Goal: Task Accomplishment & Management: Manage account settings

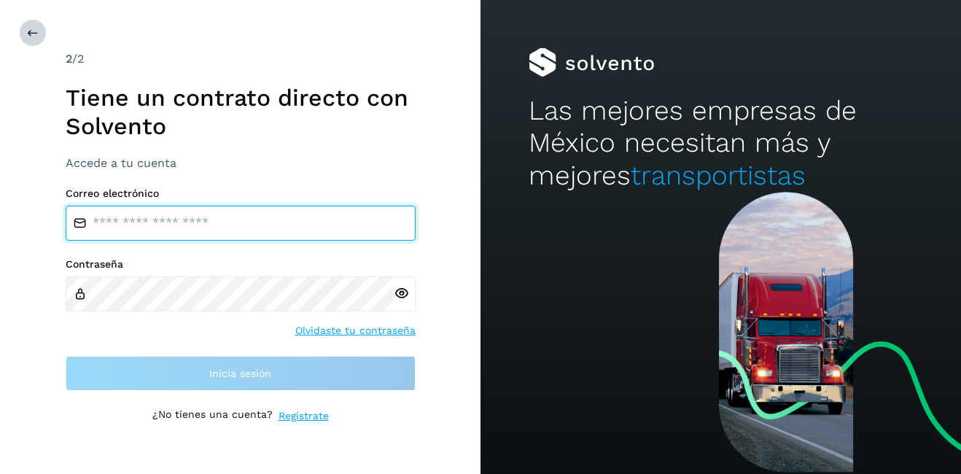
type input "**********"
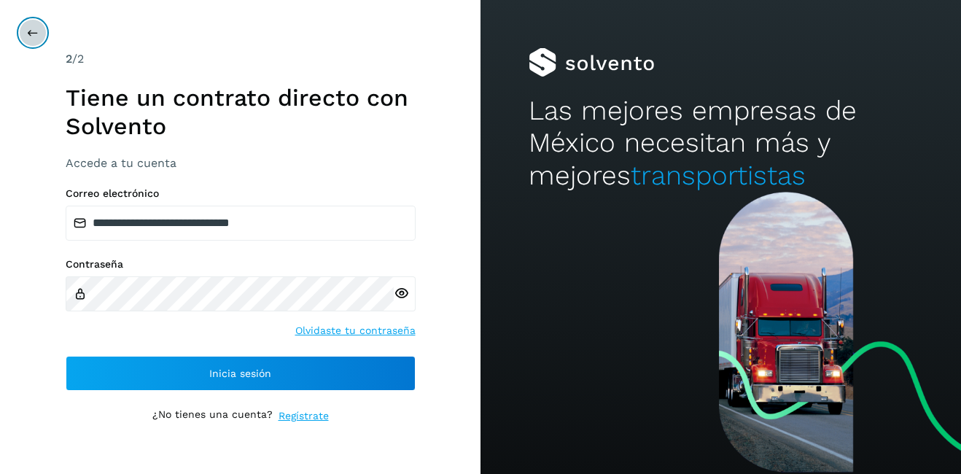
click at [34, 38] on icon at bounding box center [33, 33] width 12 height 12
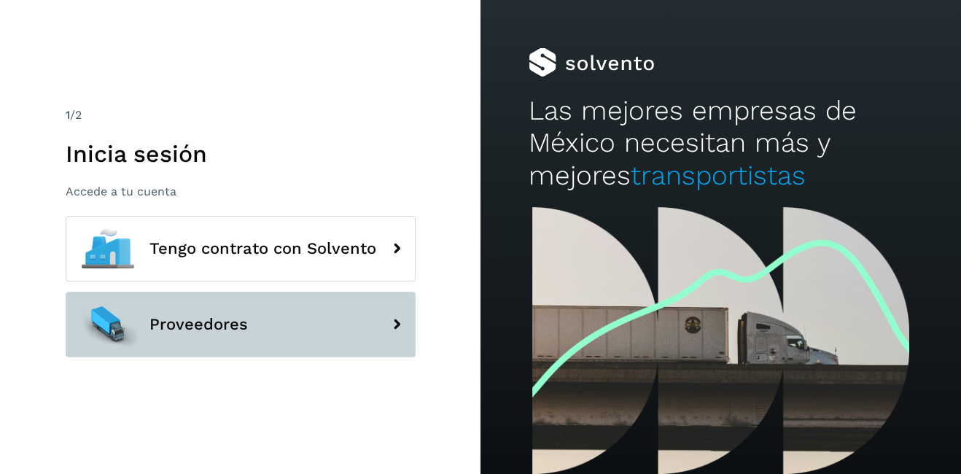
click at [205, 312] on button "Proveedores" at bounding box center [241, 325] width 350 height 66
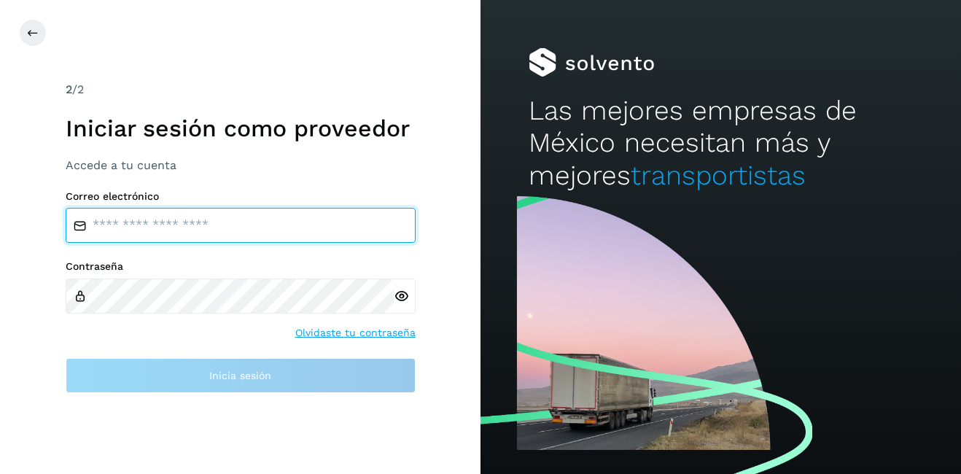
type input "**********"
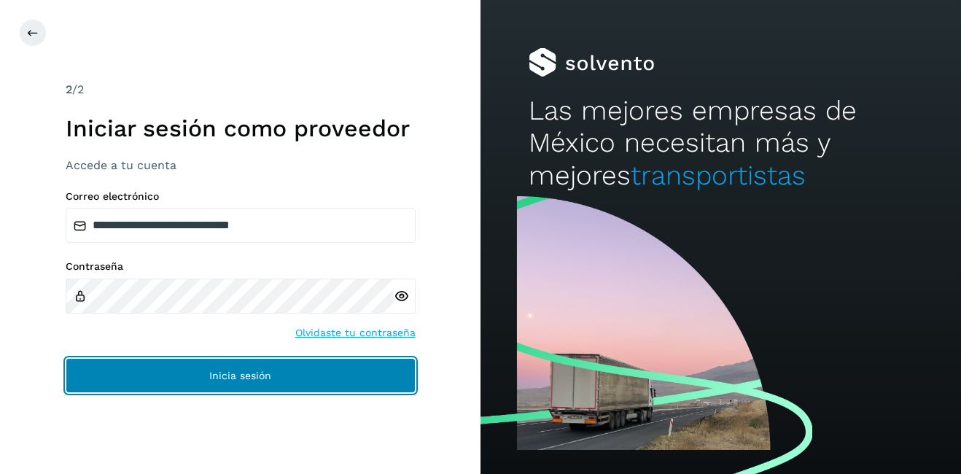
click at [280, 374] on button "Inicia sesión" at bounding box center [241, 375] width 350 height 35
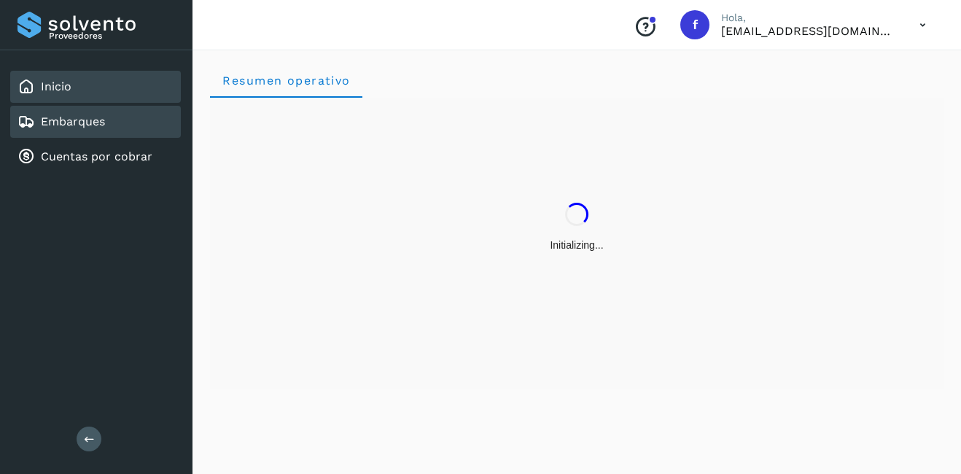
click at [84, 123] on link "Embarques" at bounding box center [73, 122] width 64 height 14
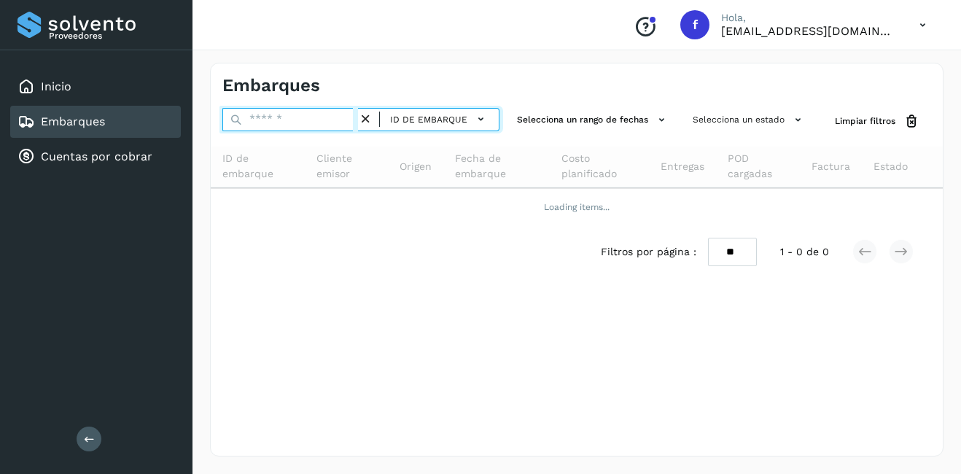
click at [306, 126] on input "text" at bounding box center [290, 119] width 136 height 23
type input "********"
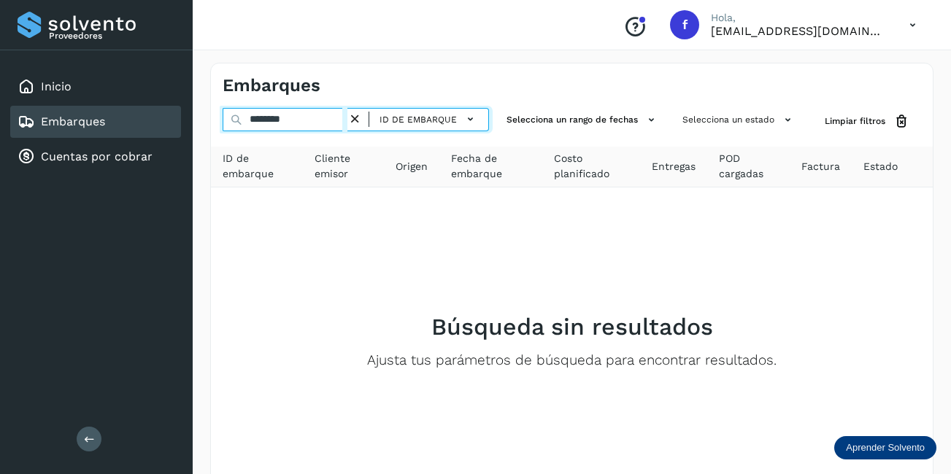
drag, startPoint x: 314, startPoint y: 118, endPoint x: 212, endPoint y: 117, distance: 102.9
click at [212, 117] on div "******** ID de embarque Selecciona un rango de fechas Selecciona un estado Limp…" at bounding box center [571, 121] width 721 height 27
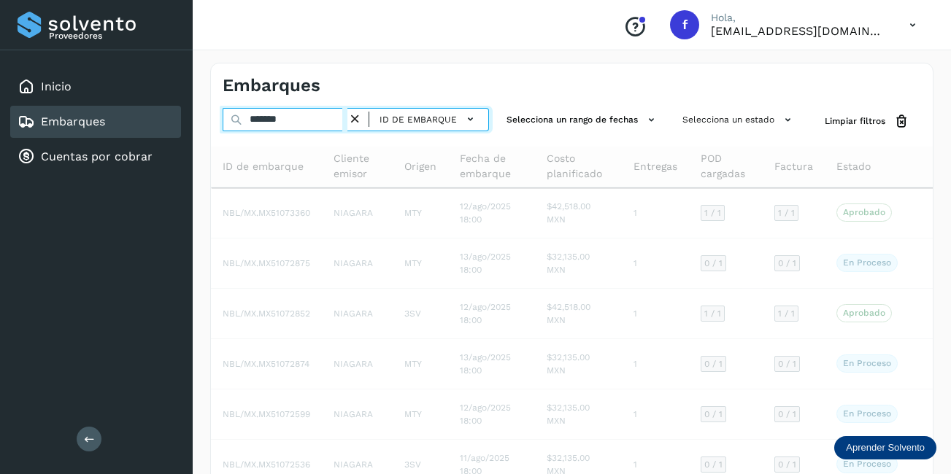
type input "********"
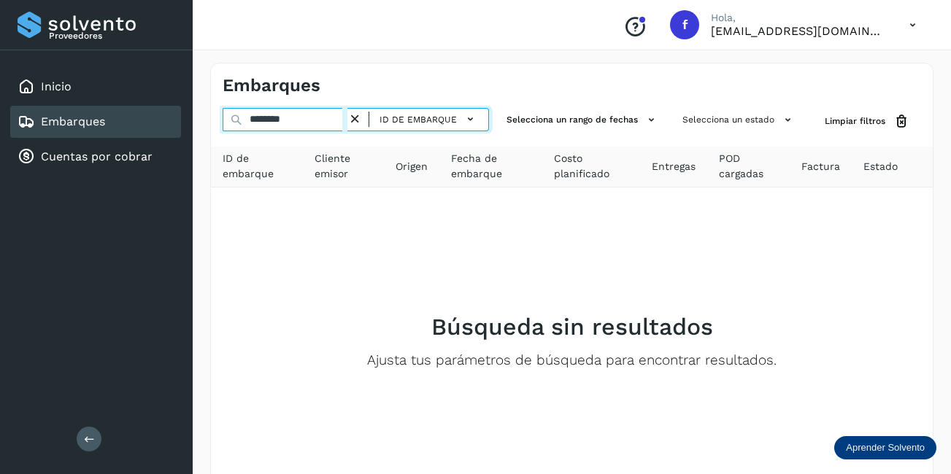
drag, startPoint x: 317, startPoint y: 123, endPoint x: 195, endPoint y: 120, distance: 121.9
click at [195, 120] on div "Embarques ******** ID de embarque Selecciona un rango de fechas Selecciona un e…" at bounding box center [572, 305] width 758 height 520
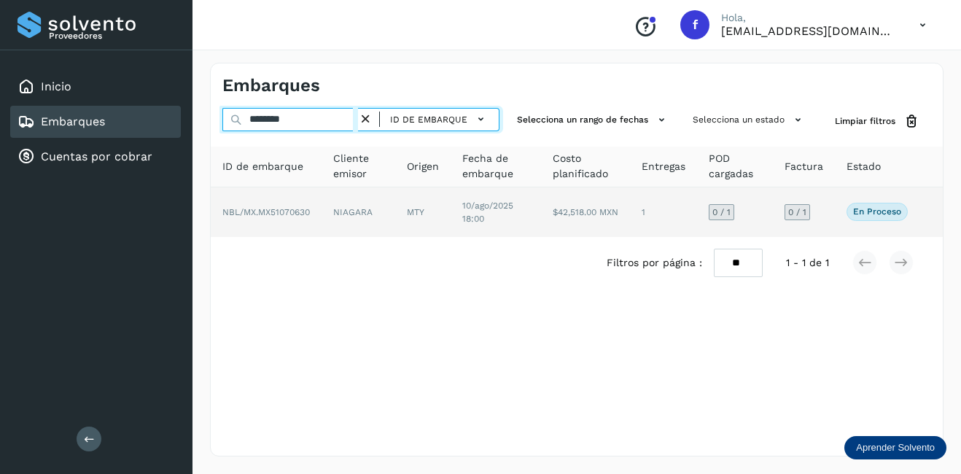
type input "********"
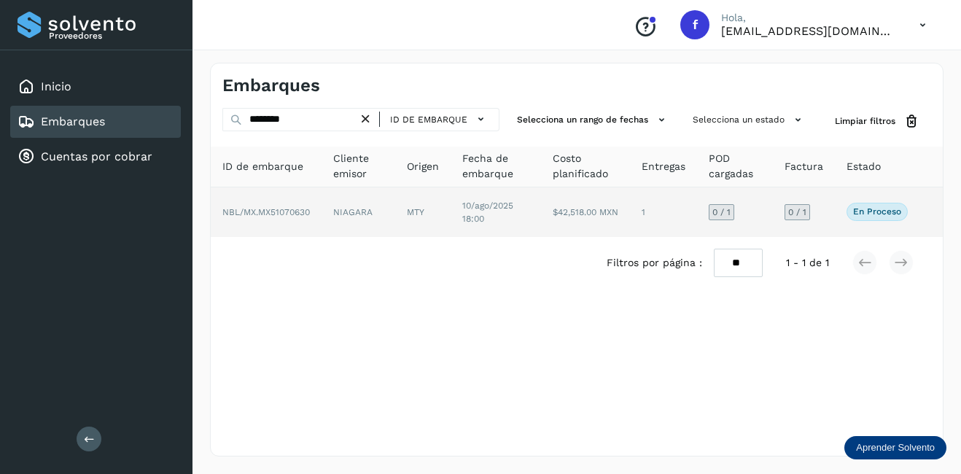
click at [395, 204] on td "NIAGARA" at bounding box center [422, 212] width 55 height 50
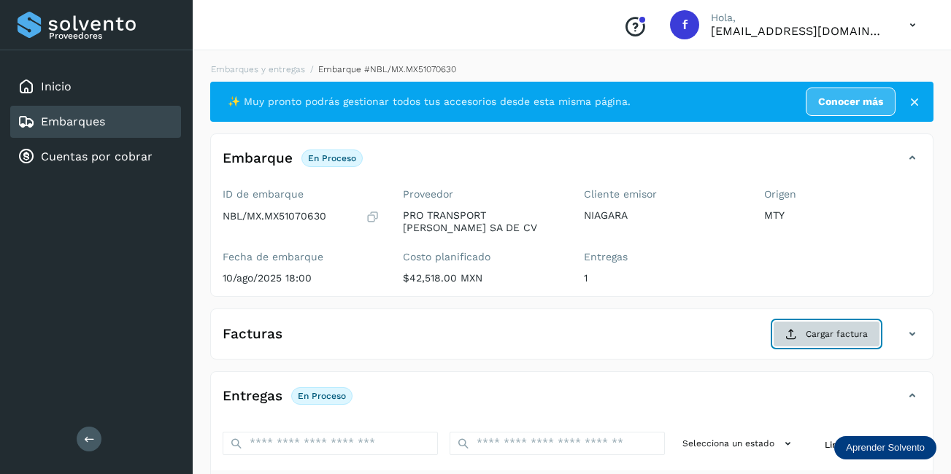
click at [817, 333] on span "Cargar factura" at bounding box center [836, 334] width 62 height 13
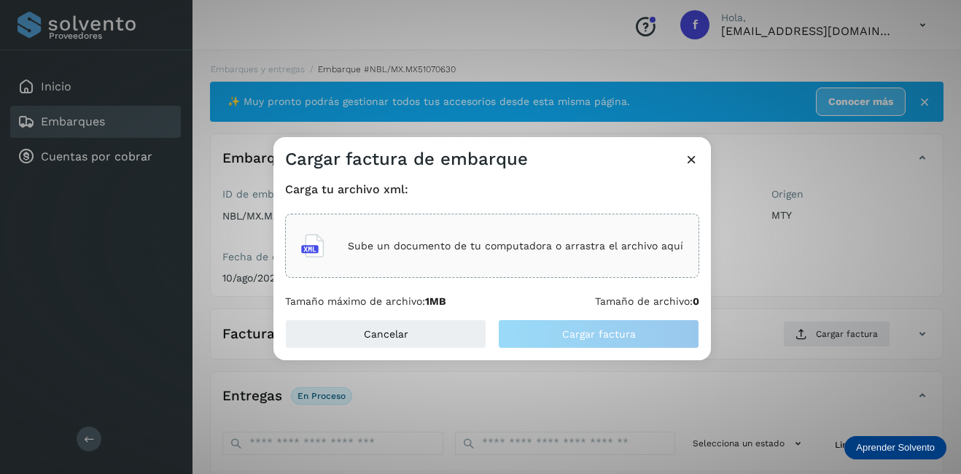
click at [440, 259] on div "Sube un documento de tu computadora o arrastra el archivo aquí" at bounding box center [492, 245] width 382 height 39
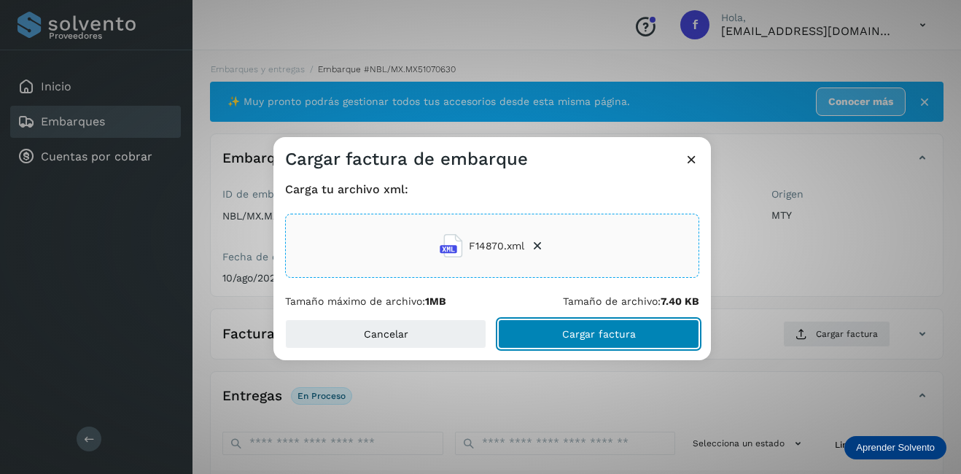
click at [611, 322] on button "Cargar factura" at bounding box center [598, 334] width 201 height 29
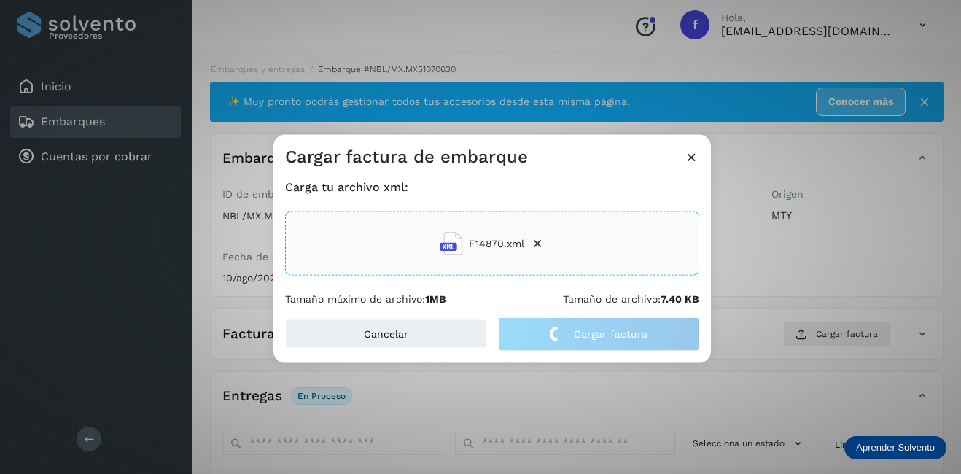
click at [751, 237] on div "Cargar factura de embarque Carga tu archivo xml: F14870.xml Tamaño máximo de ar…" at bounding box center [480, 237] width 961 height 474
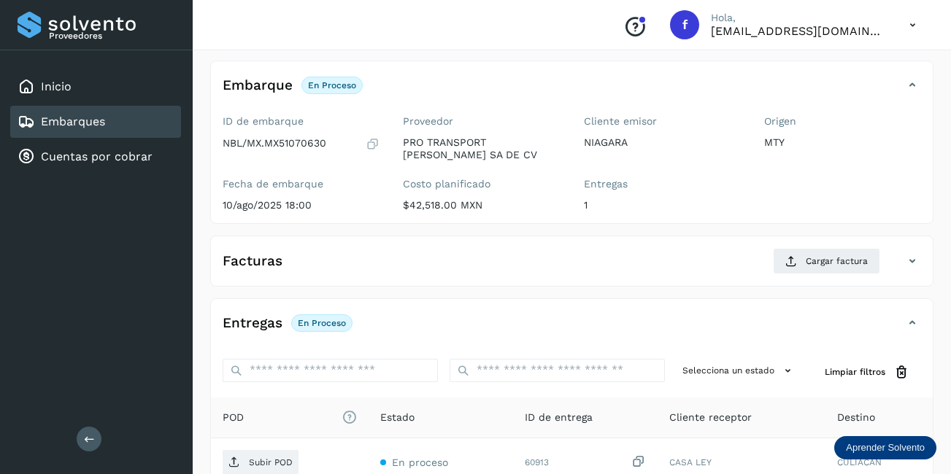
scroll to position [146, 0]
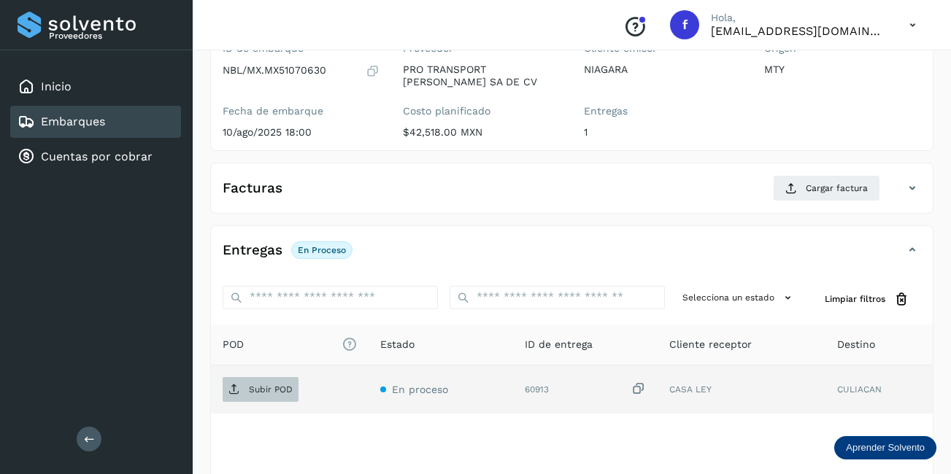
click at [288, 385] on p "Subir POD" at bounding box center [271, 389] width 44 height 10
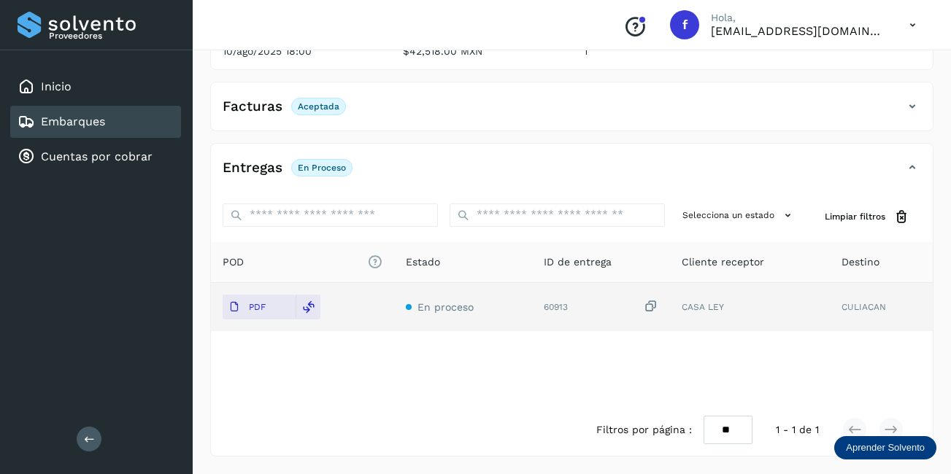
scroll to position [0, 0]
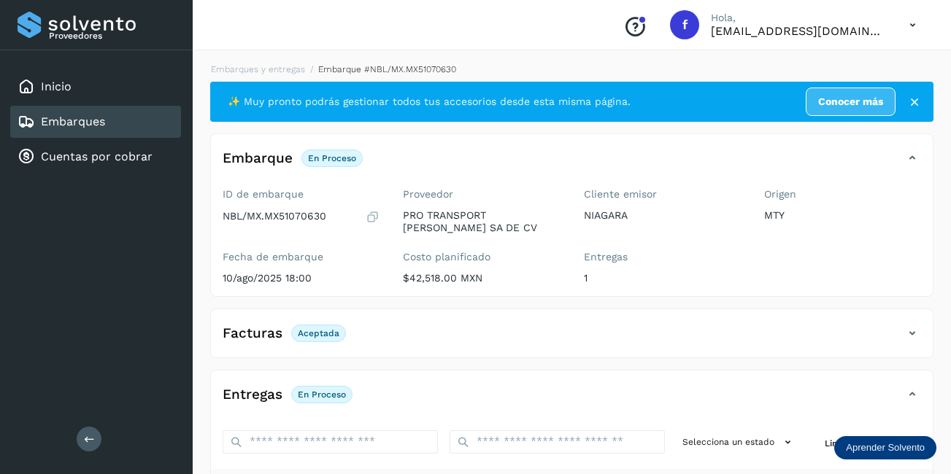
click at [81, 123] on link "Embarques" at bounding box center [73, 122] width 64 height 14
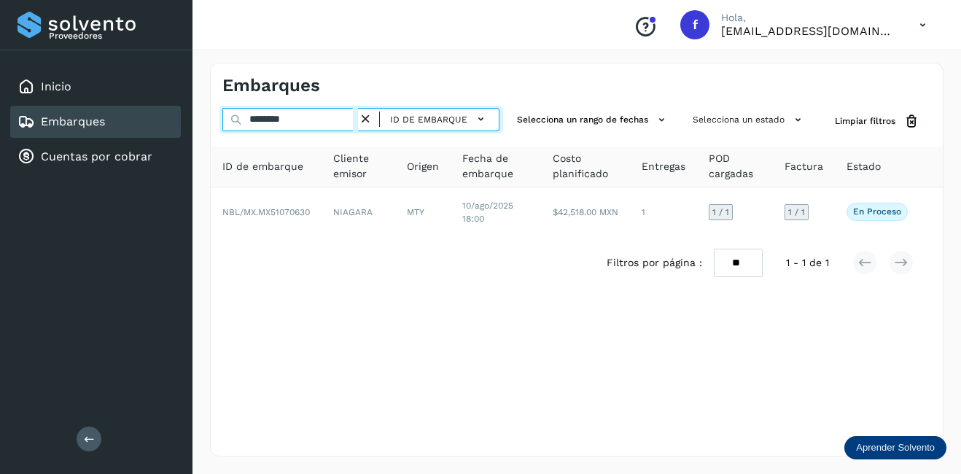
drag, startPoint x: 273, startPoint y: 117, endPoint x: 163, endPoint y: 119, distance: 110.2
click at [165, 120] on div "Proveedores Inicio Embarques Cuentas por cobrar Salir Conoce nuestros beneficio…" at bounding box center [480, 237] width 961 height 474
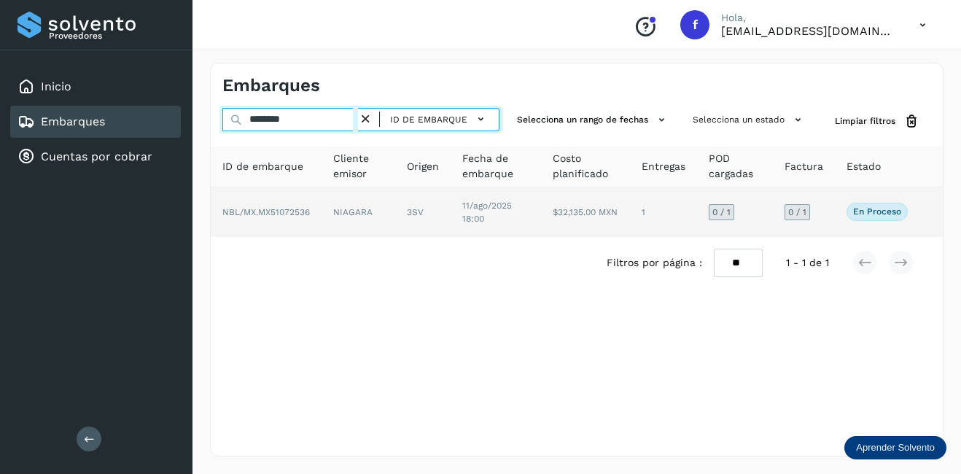
type input "********"
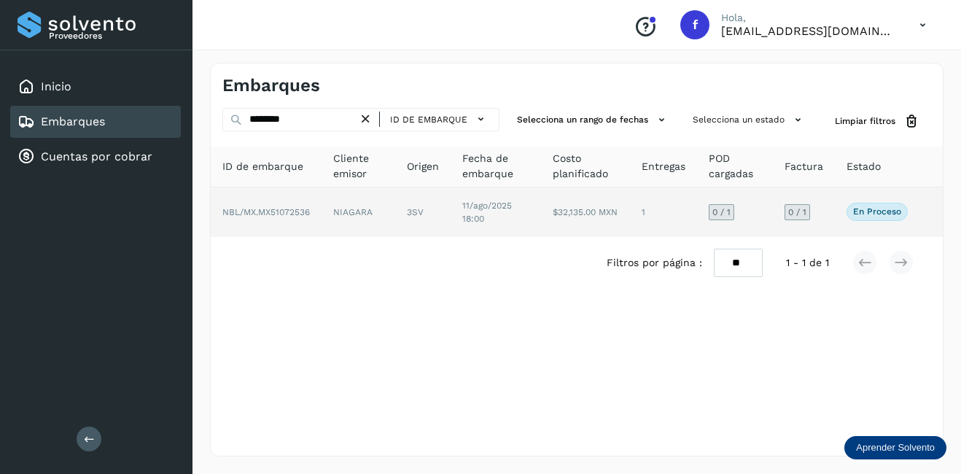
click at [395, 214] on td "NIAGARA" at bounding box center [422, 212] width 55 height 50
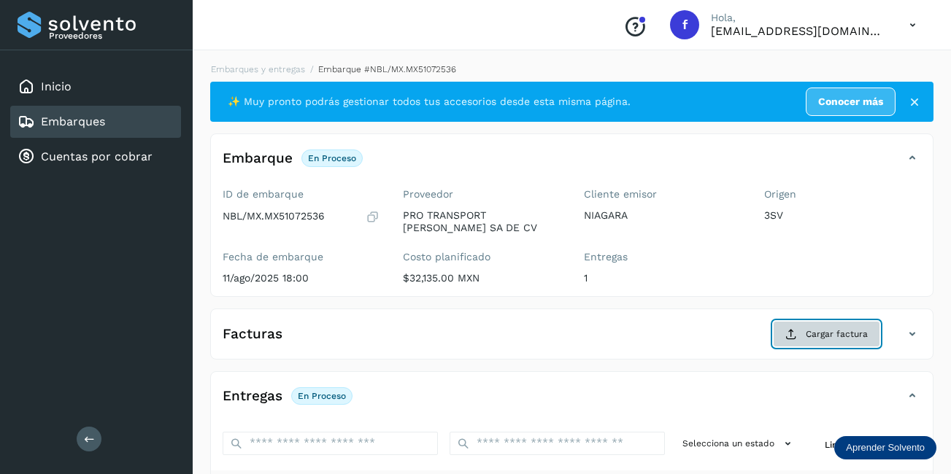
click at [816, 330] on span "Cargar factura" at bounding box center [836, 334] width 62 height 13
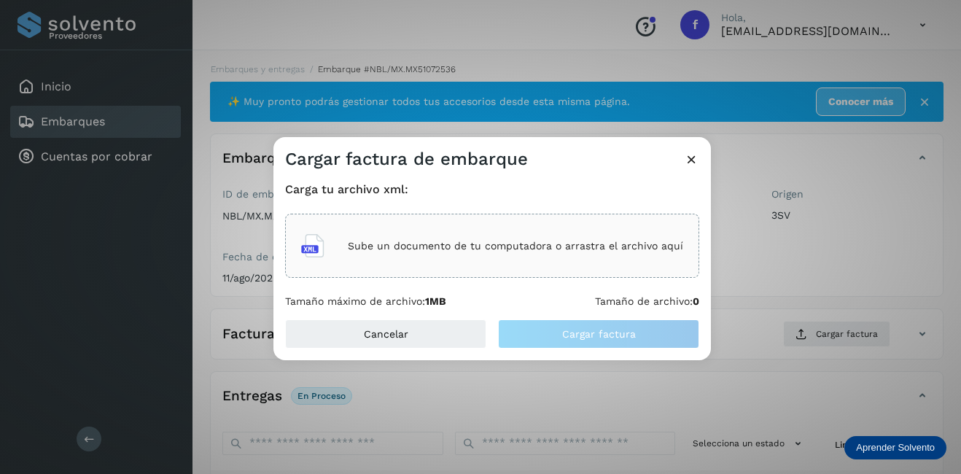
click at [433, 240] on p "Sube un documento de tu computadora o arrastra el archivo aquí" at bounding box center [516, 246] width 336 height 12
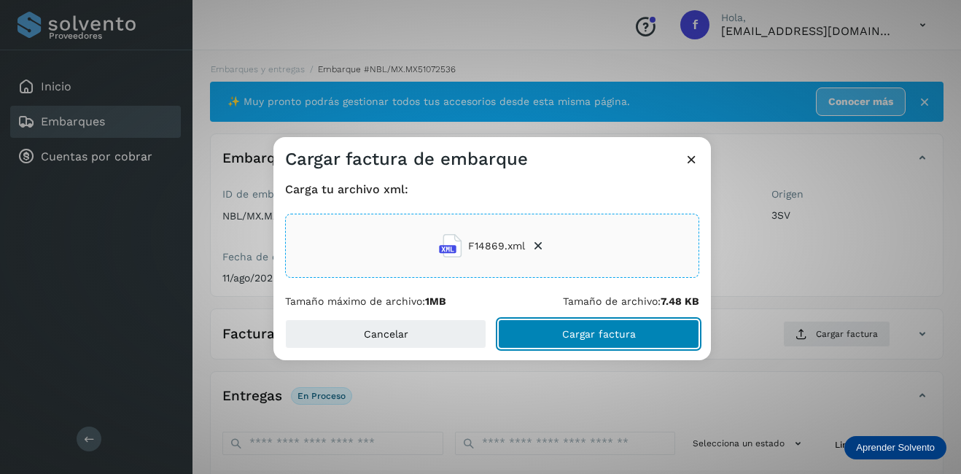
click at [589, 326] on button "Cargar factura" at bounding box center [598, 334] width 201 height 29
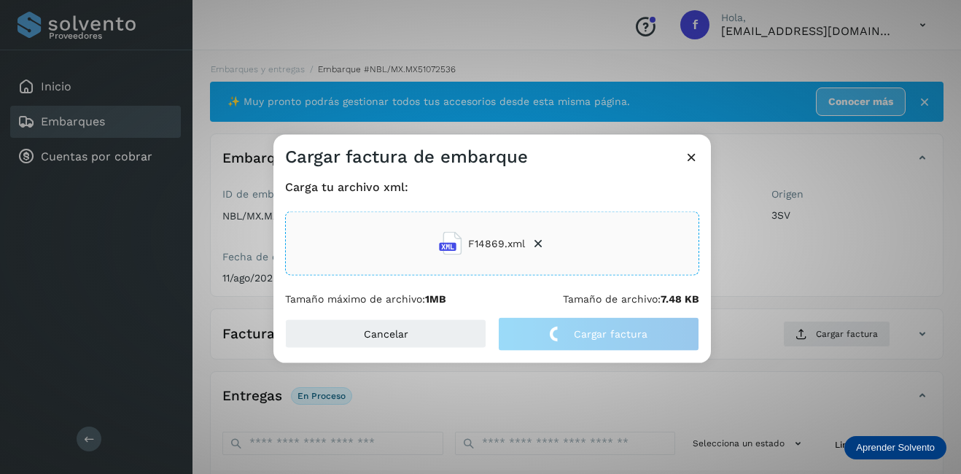
drag, startPoint x: 747, startPoint y: 259, endPoint x: 726, endPoint y: 271, distance: 24.2
click at [748, 259] on div "Cargar factura de embarque Carga tu archivo xml: F14869.xml Tamaño máximo de ar…" at bounding box center [480, 237] width 961 height 474
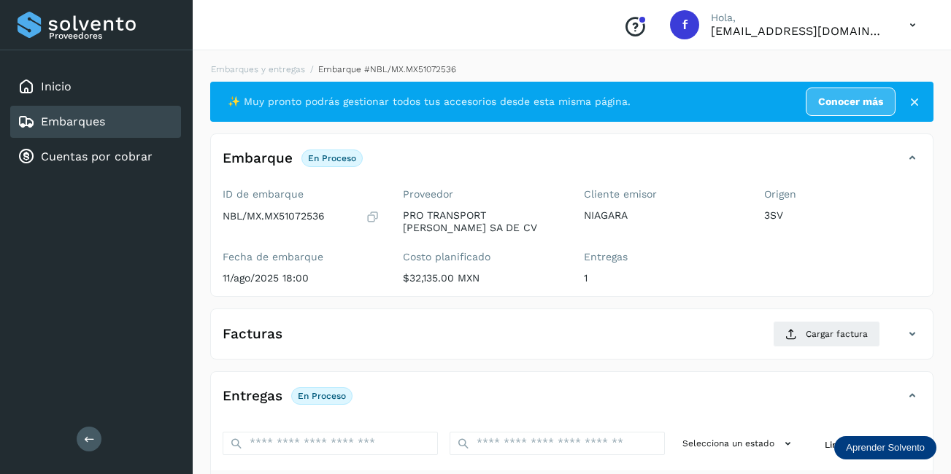
scroll to position [228, 0]
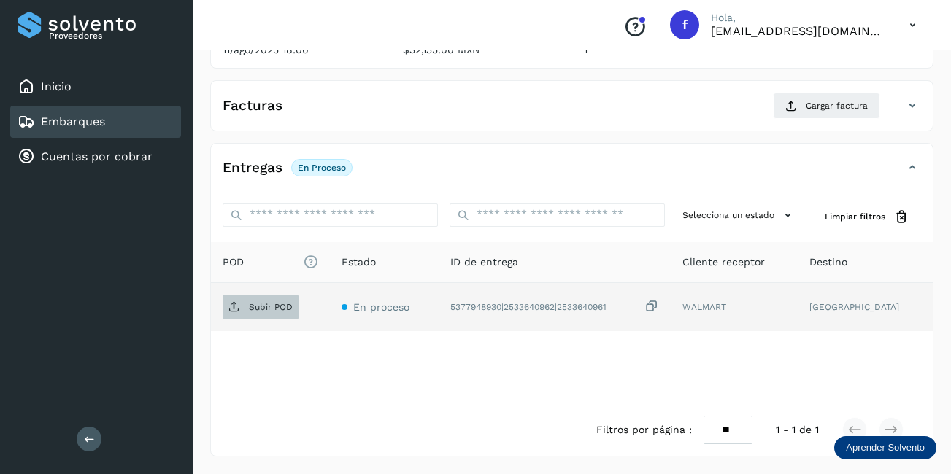
click at [270, 303] on p "Subir POD" at bounding box center [271, 307] width 44 height 10
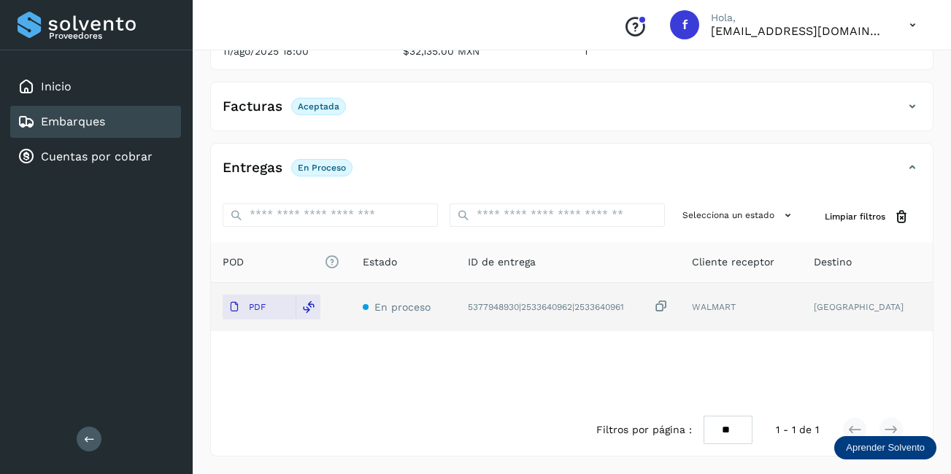
scroll to position [0, 0]
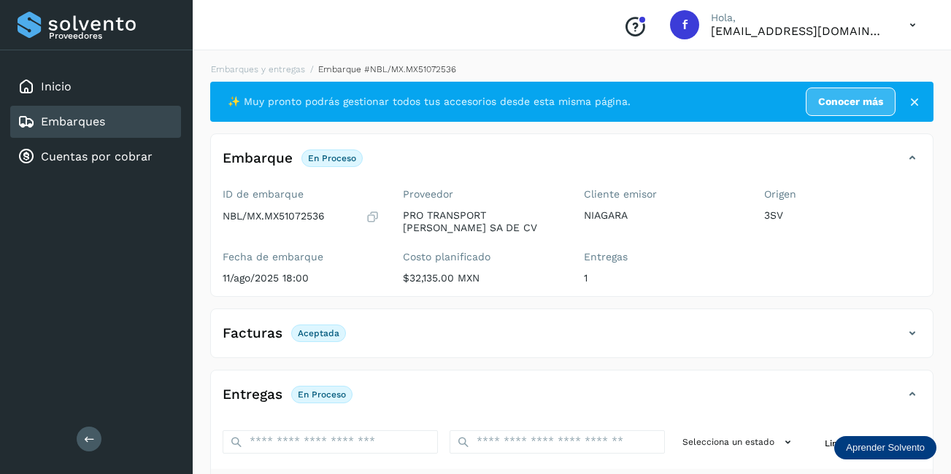
click at [90, 124] on link "Embarques" at bounding box center [73, 122] width 64 height 14
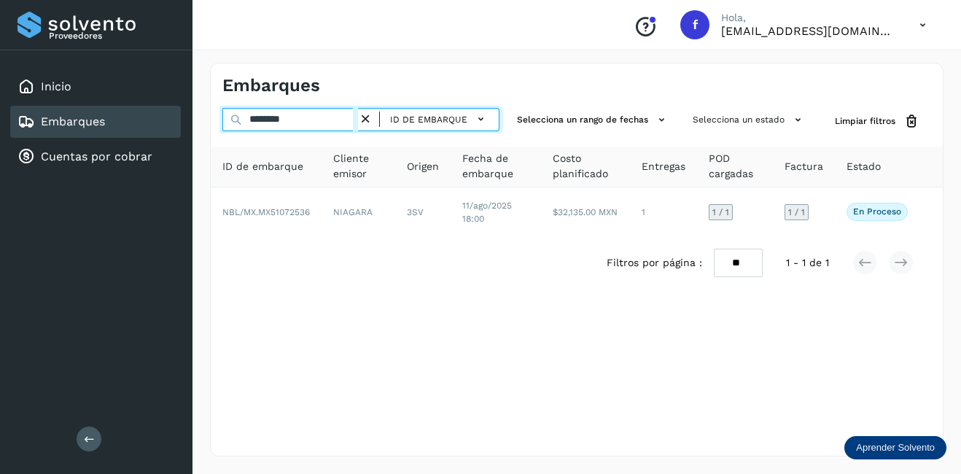
drag, startPoint x: 299, startPoint y: 125, endPoint x: 174, endPoint y: 130, distance: 124.8
click at [175, 131] on div "Proveedores Inicio Embarques Cuentas por cobrar Salir Conoce nuestros beneficio…" at bounding box center [480, 237] width 961 height 474
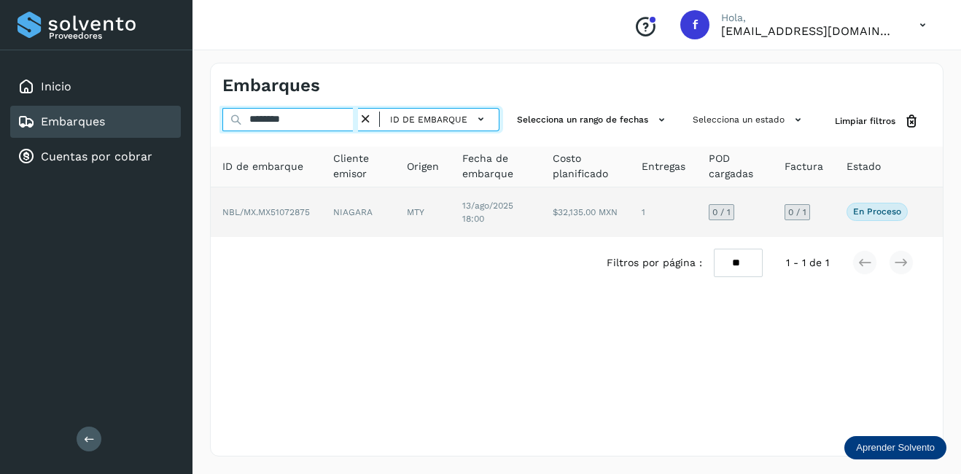
type input "********"
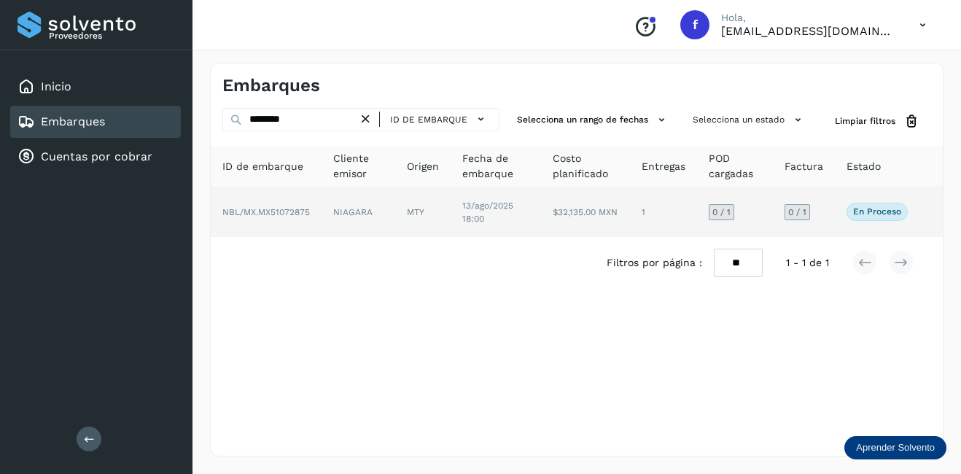
click at [541, 196] on td "13/ago/2025 18:00" at bounding box center [585, 212] width 89 height 50
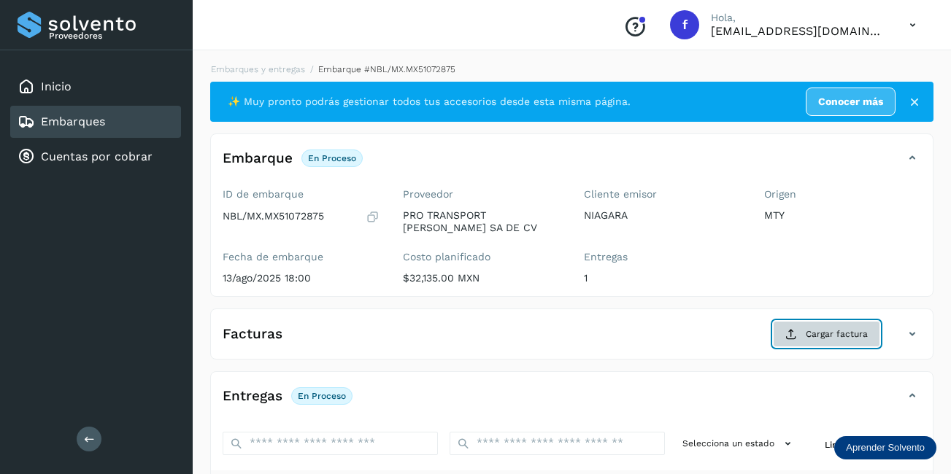
click at [838, 329] on span "Cargar factura" at bounding box center [836, 334] width 62 height 13
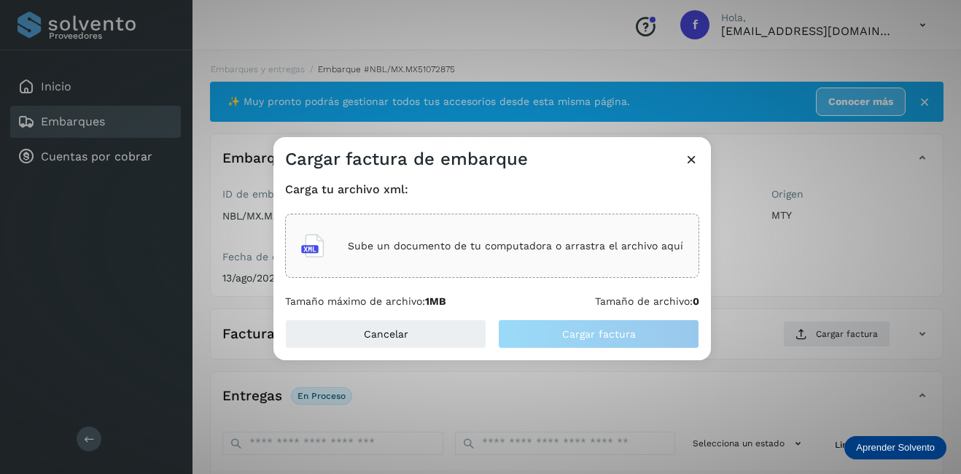
click at [431, 256] on div "Sube un documento de tu computadora o arrastra el archivo aquí" at bounding box center [492, 245] width 382 height 39
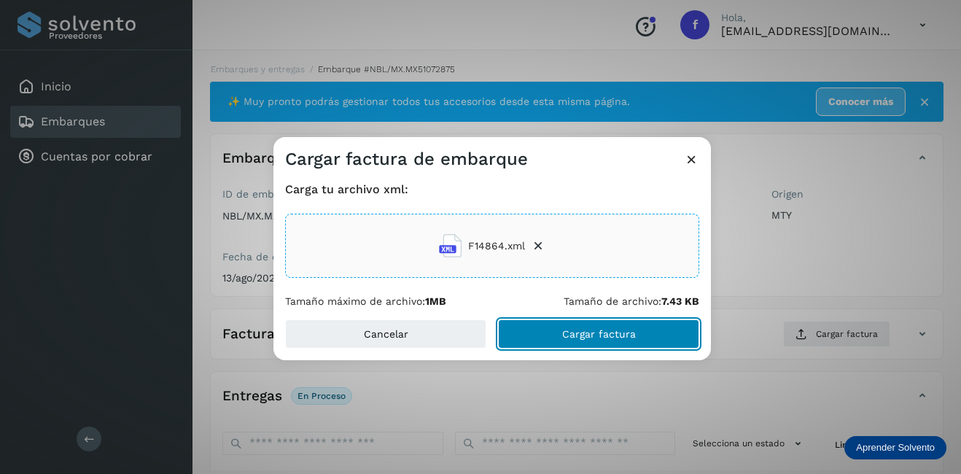
click at [601, 325] on button "Cargar factura" at bounding box center [598, 334] width 201 height 29
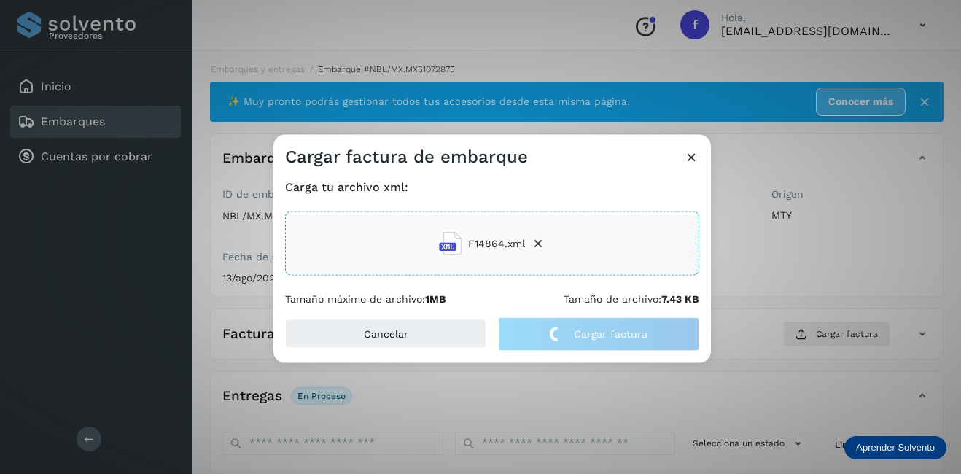
click at [769, 269] on div "Cargar factura de embarque Carga tu archivo xml: F14864.xml Tamaño máximo de ar…" at bounding box center [480, 237] width 961 height 474
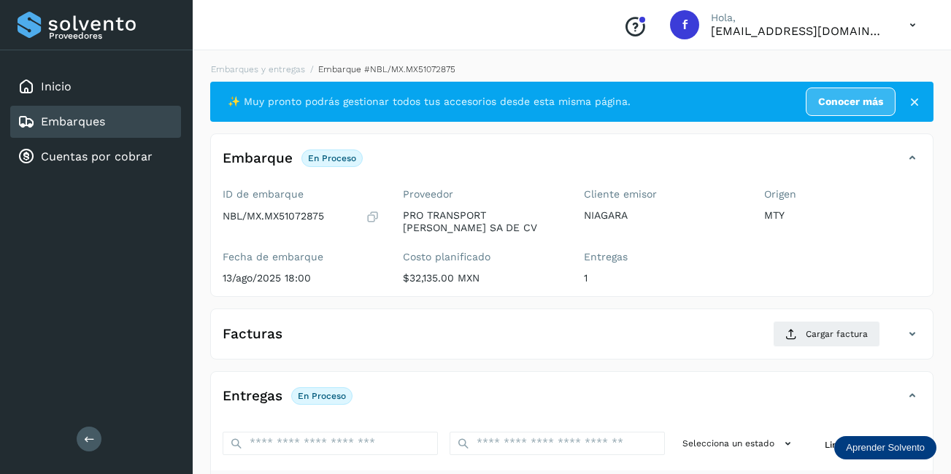
scroll to position [228, 0]
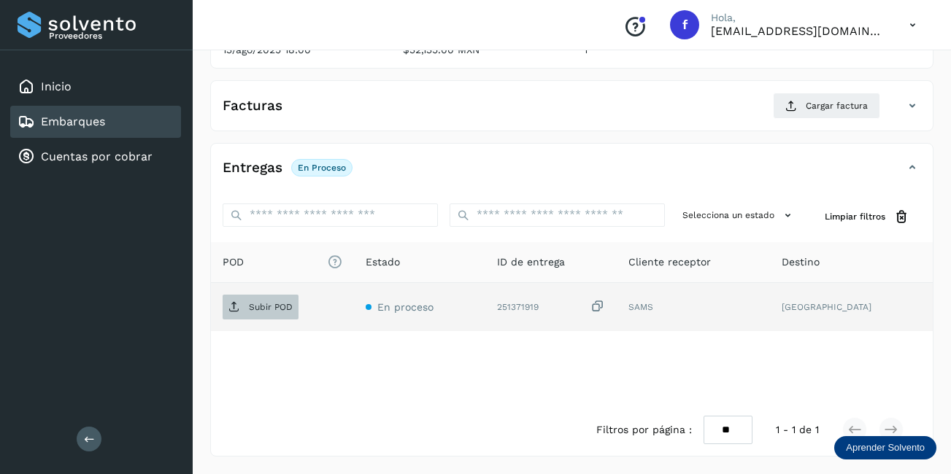
click at [265, 318] on span "Subir POD" at bounding box center [260, 306] width 76 height 23
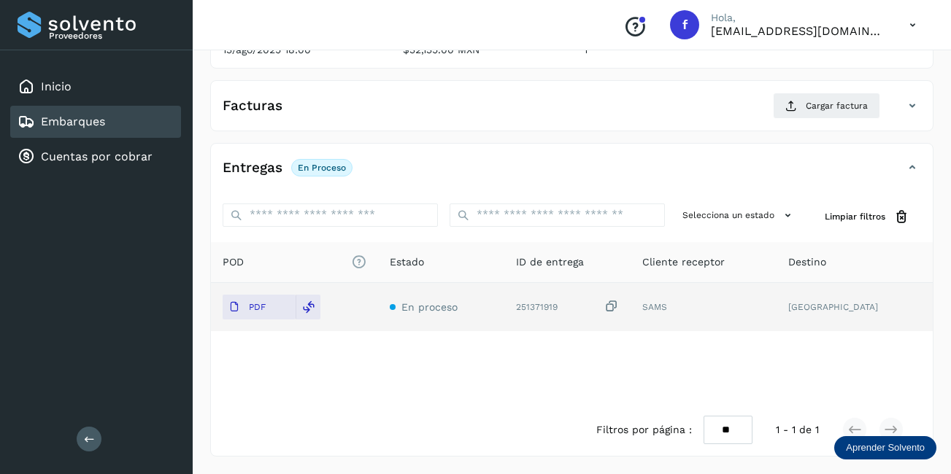
scroll to position [9, 0]
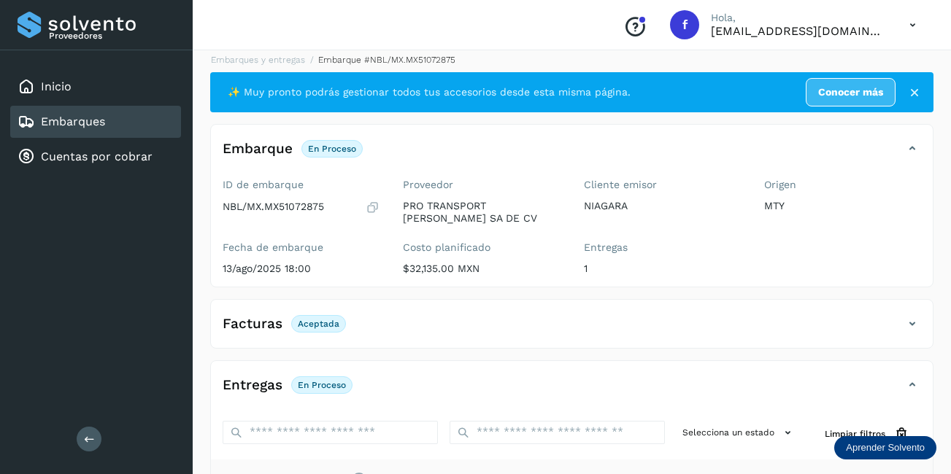
click at [144, 127] on div "Embarques" at bounding box center [95, 122] width 171 height 32
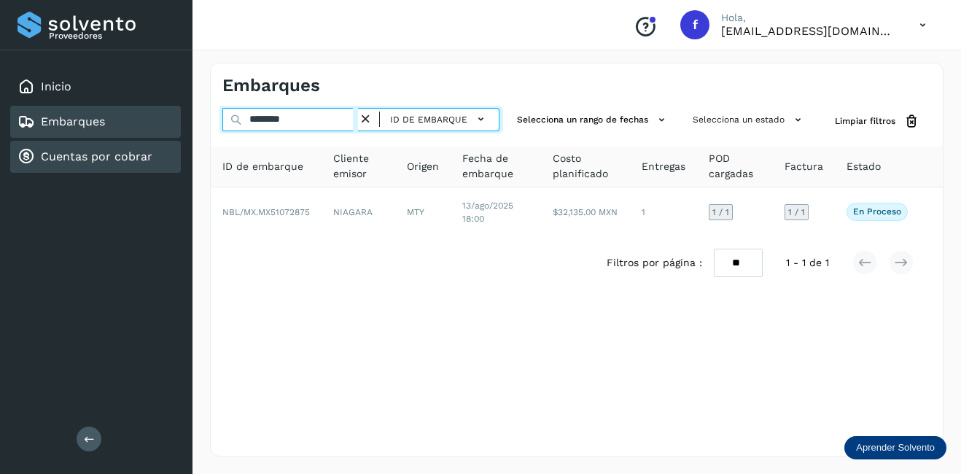
drag, startPoint x: 328, startPoint y: 122, endPoint x: 132, endPoint y: 151, distance: 198.4
click at [132, 151] on div "Proveedores Inicio Embarques Cuentas por cobrar Salir Conoce nuestros beneficio…" at bounding box center [480, 237] width 961 height 474
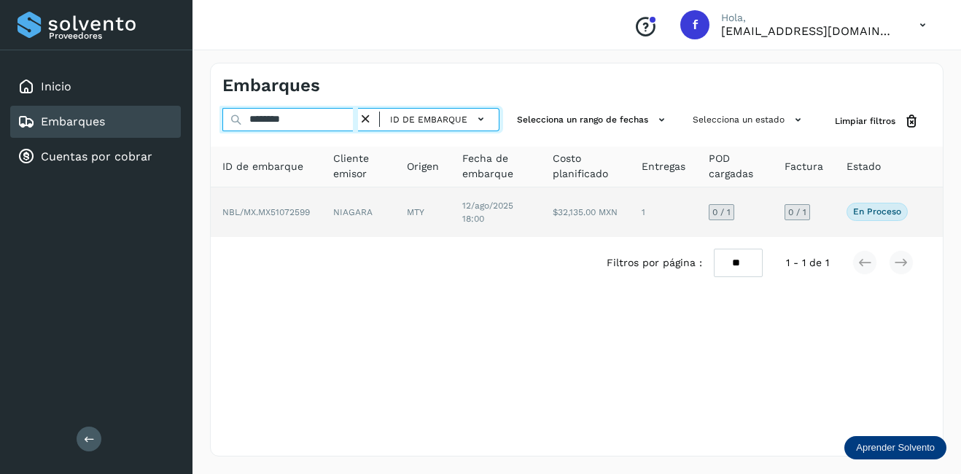
type input "********"
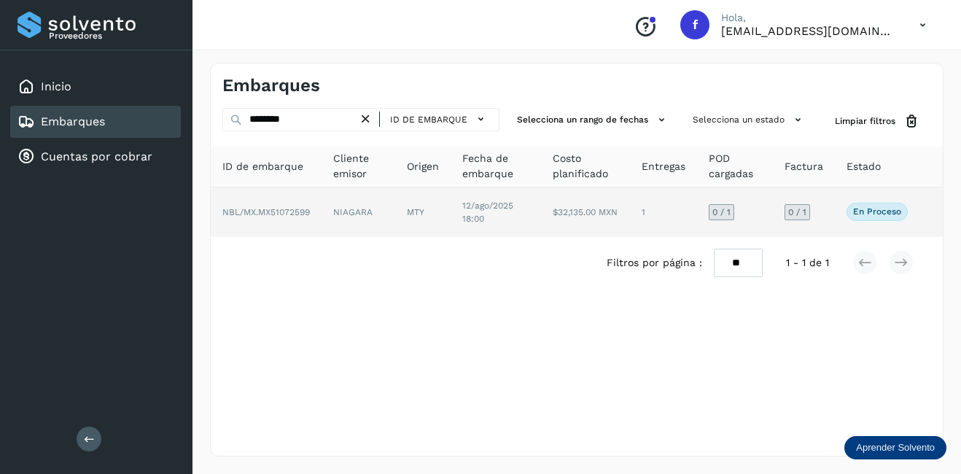
click at [541, 209] on td "12/ago/2025 18:00" at bounding box center [585, 212] width 89 height 50
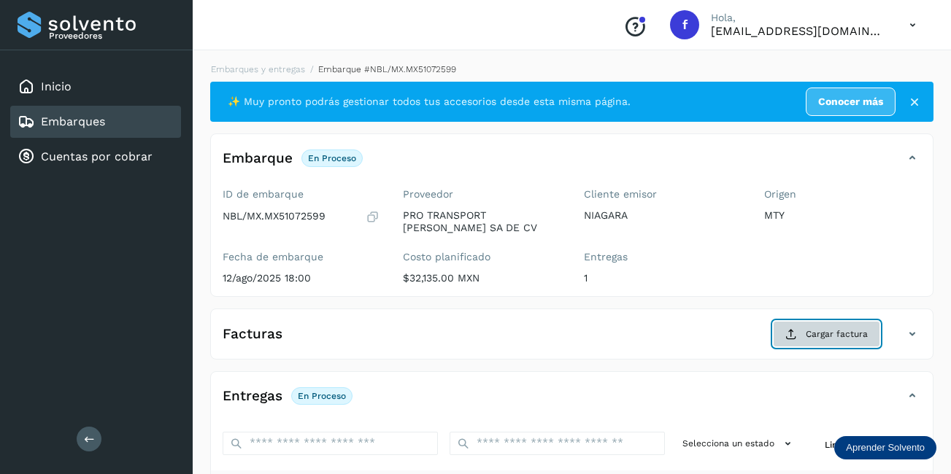
click at [842, 333] on span "Cargar factura" at bounding box center [836, 334] width 62 height 13
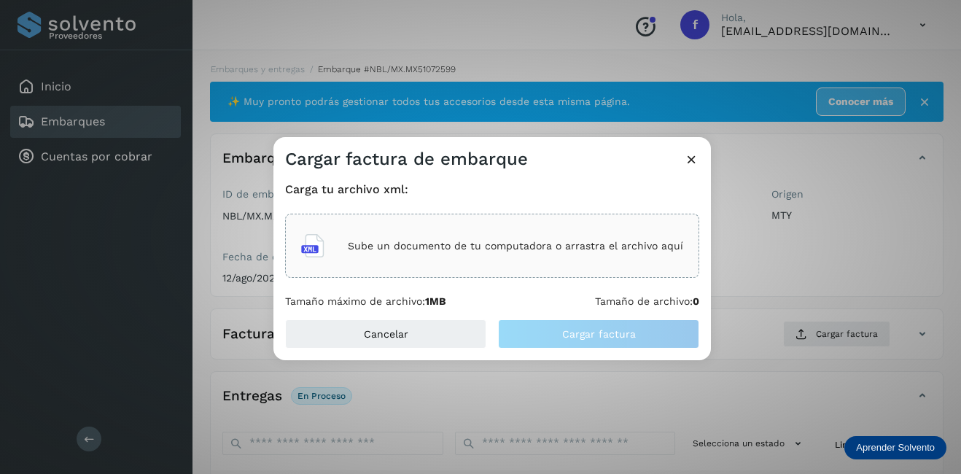
click at [457, 247] on p "Sube un documento de tu computadora o arrastra el archivo aquí" at bounding box center [516, 246] width 336 height 12
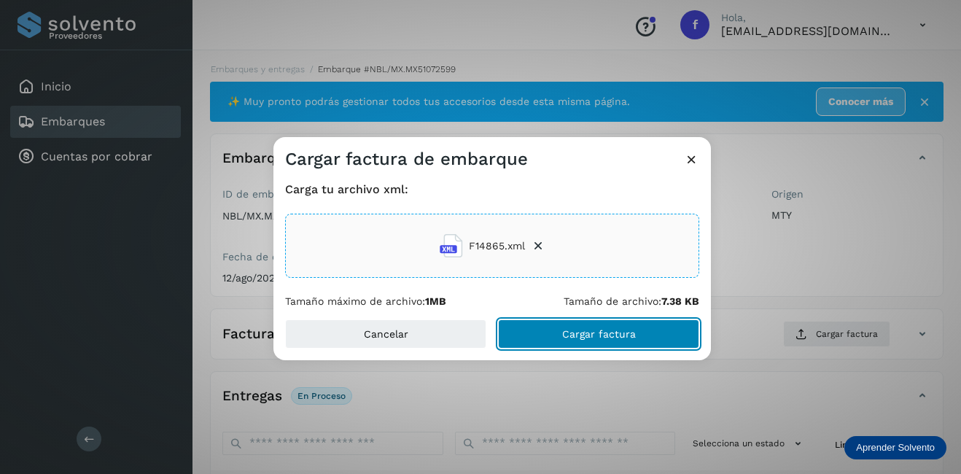
click at [563, 325] on button "Cargar factura" at bounding box center [598, 334] width 201 height 29
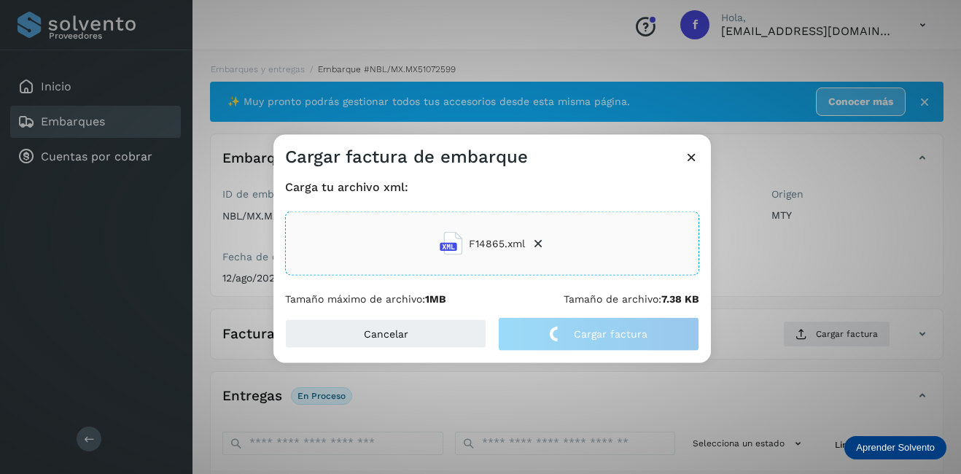
click at [766, 249] on div "Cargar factura de embarque Carga tu archivo xml: F14865.xml Tamaño máximo de ar…" at bounding box center [480, 237] width 961 height 474
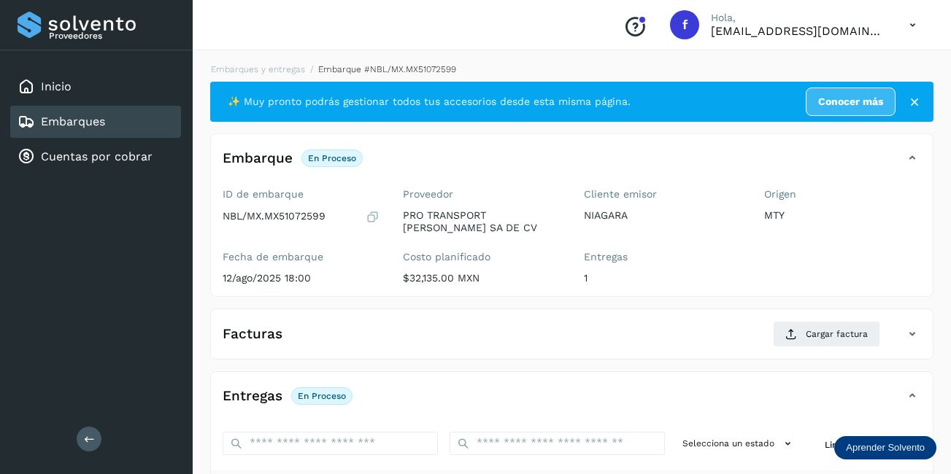
scroll to position [146, 0]
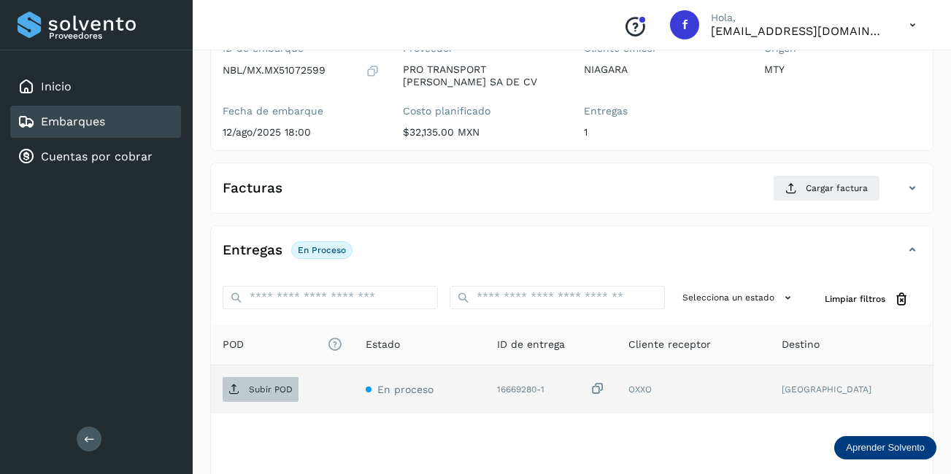
click at [284, 390] on p "Subir POD" at bounding box center [271, 389] width 44 height 10
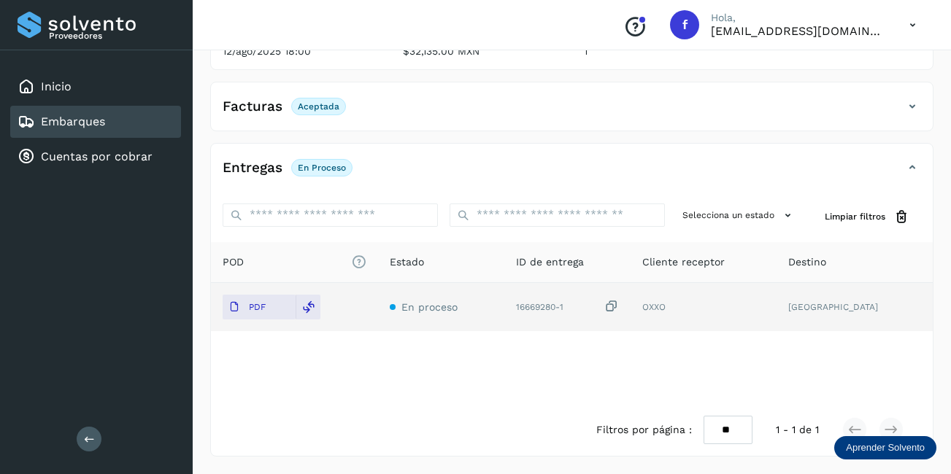
scroll to position [0, 0]
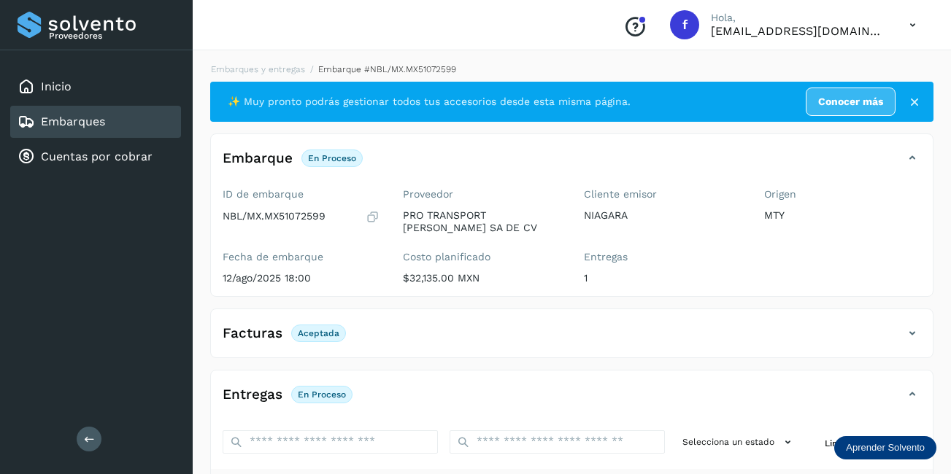
click at [118, 126] on div "Embarques" at bounding box center [95, 122] width 171 height 32
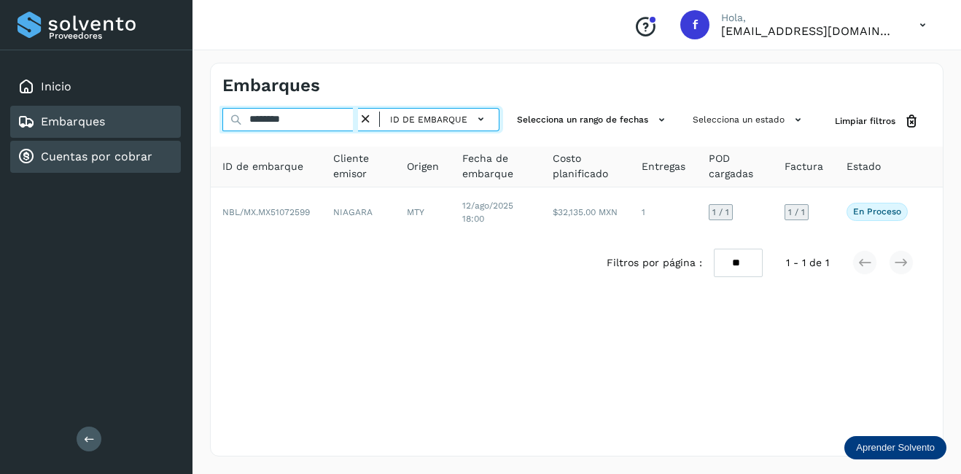
drag, startPoint x: 323, startPoint y: 126, endPoint x: 160, endPoint y: 146, distance: 163.9
click at [160, 146] on div "Proveedores Inicio Embarques Cuentas por cobrar Salir Conoce nuestros beneficio…" at bounding box center [480, 237] width 961 height 474
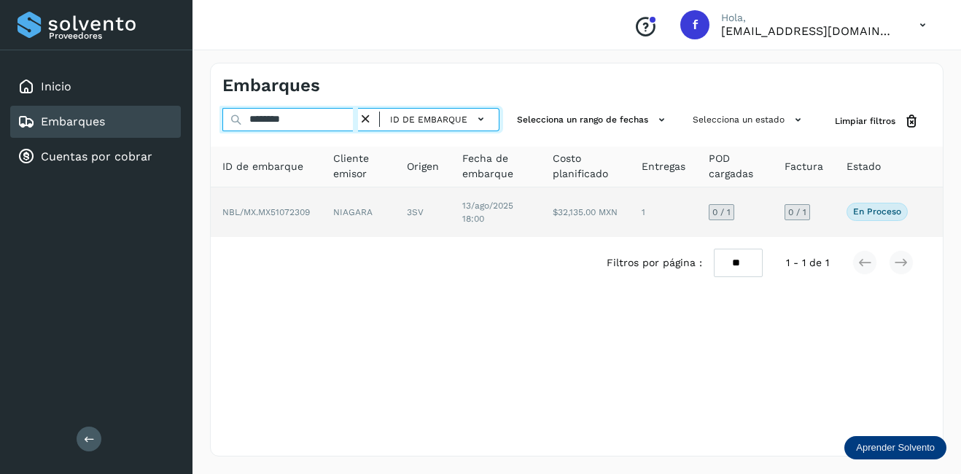
type input "********"
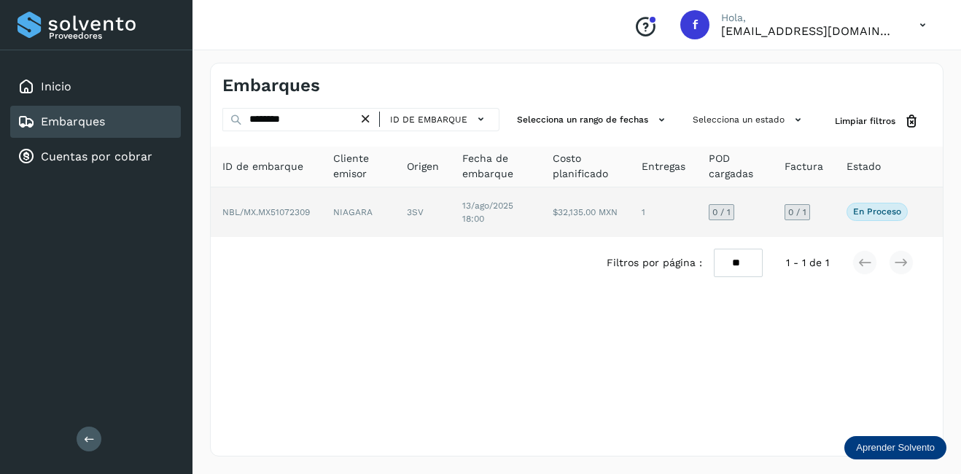
click at [395, 212] on td "NIAGARA" at bounding box center [422, 212] width 55 height 50
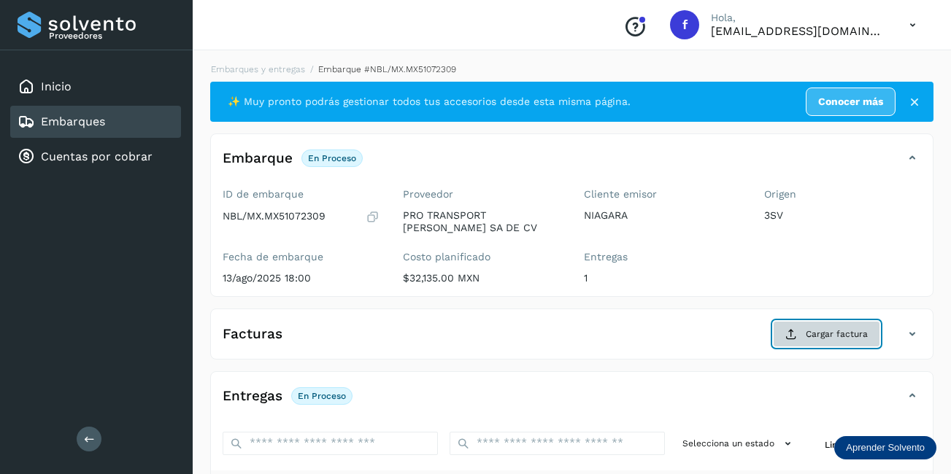
click at [802, 332] on button "Cargar factura" at bounding box center [826, 334] width 107 height 26
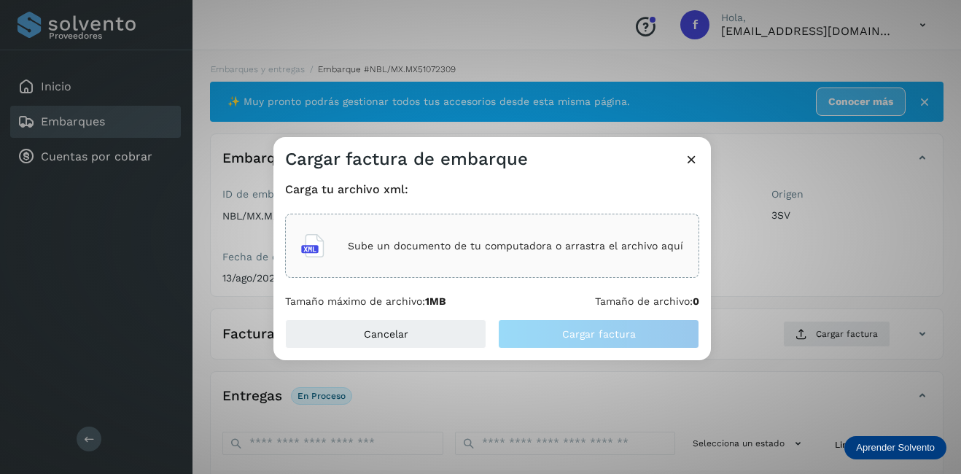
click at [381, 255] on div "Sube un documento de tu computadora o arrastra el archivo aquí" at bounding box center [492, 245] width 382 height 39
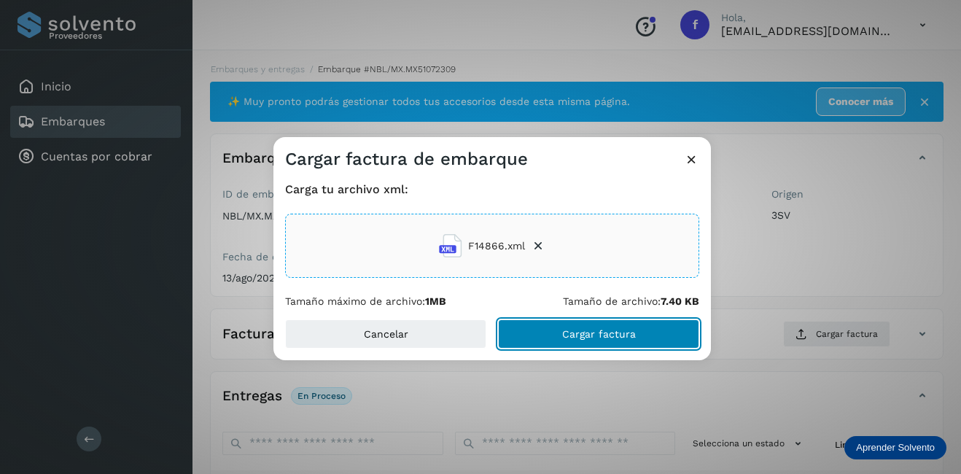
click at [587, 340] on button "Cargar factura" at bounding box center [598, 334] width 201 height 29
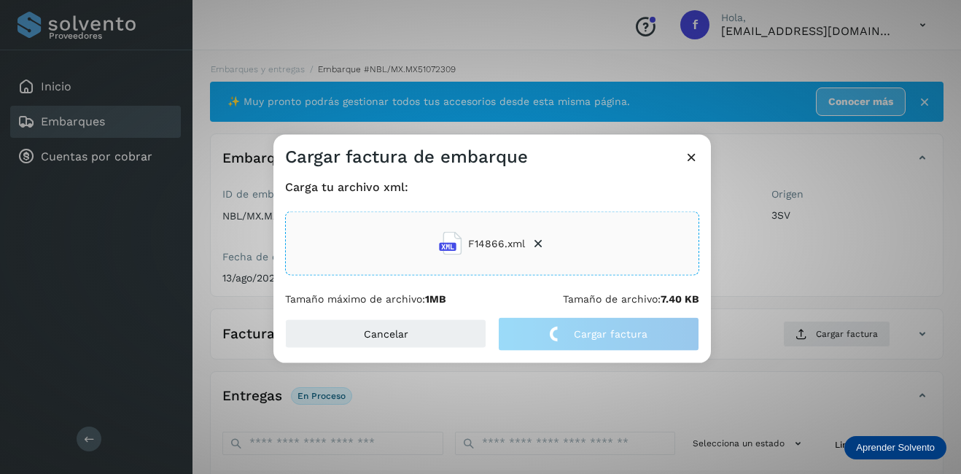
click at [737, 282] on div "Cargar factura de embarque Carga tu archivo xml: F14866.xml Tamaño máximo de ar…" at bounding box center [480, 237] width 961 height 474
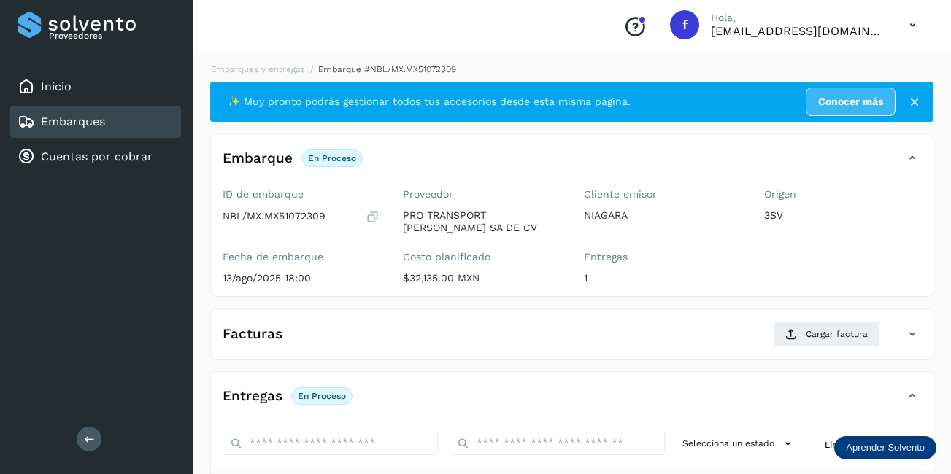
scroll to position [228, 0]
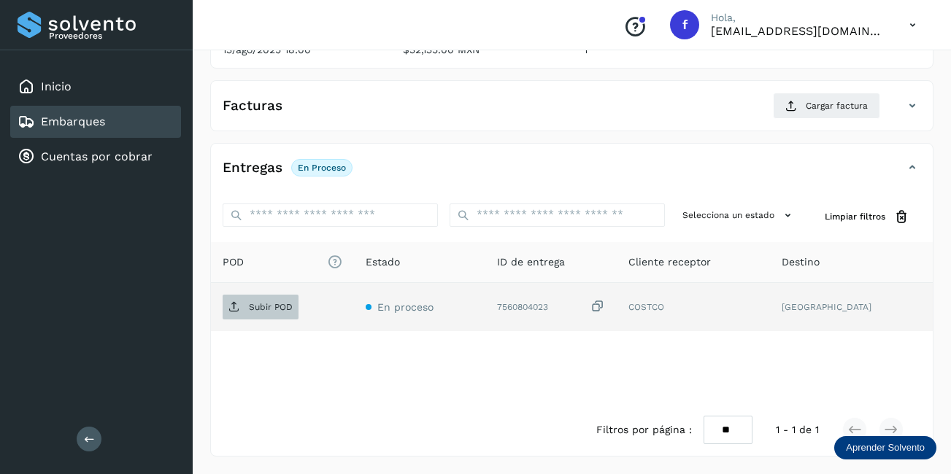
click at [280, 299] on span "Subir POD" at bounding box center [260, 306] width 76 height 23
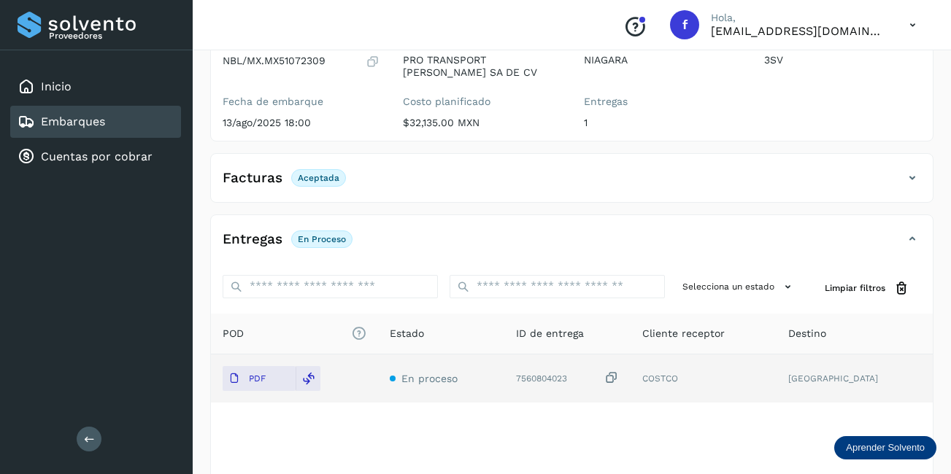
scroll to position [0, 0]
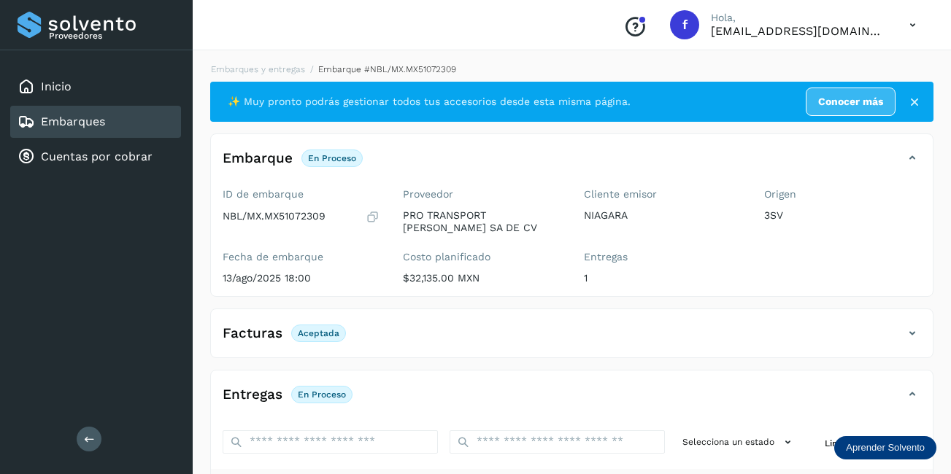
click at [131, 118] on div "Embarques" at bounding box center [95, 122] width 171 height 32
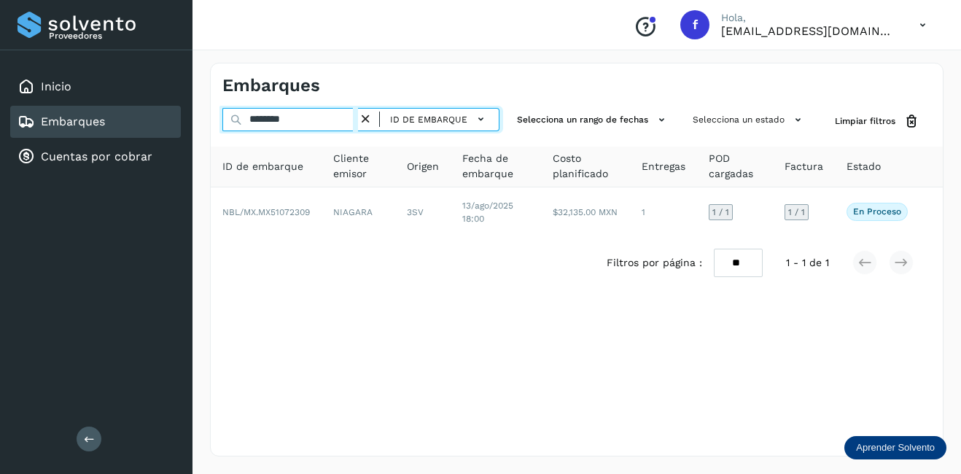
drag, startPoint x: 314, startPoint y: 117, endPoint x: 166, endPoint y: 128, distance: 147.7
click at [166, 128] on div "Proveedores Inicio Embarques Cuentas por cobrar Salir Conoce nuestros beneficio…" at bounding box center [480, 237] width 961 height 474
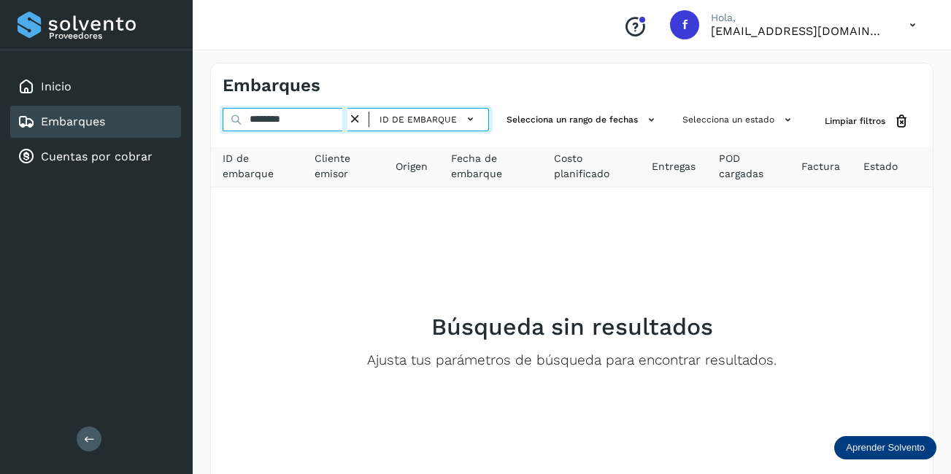
type input "********"
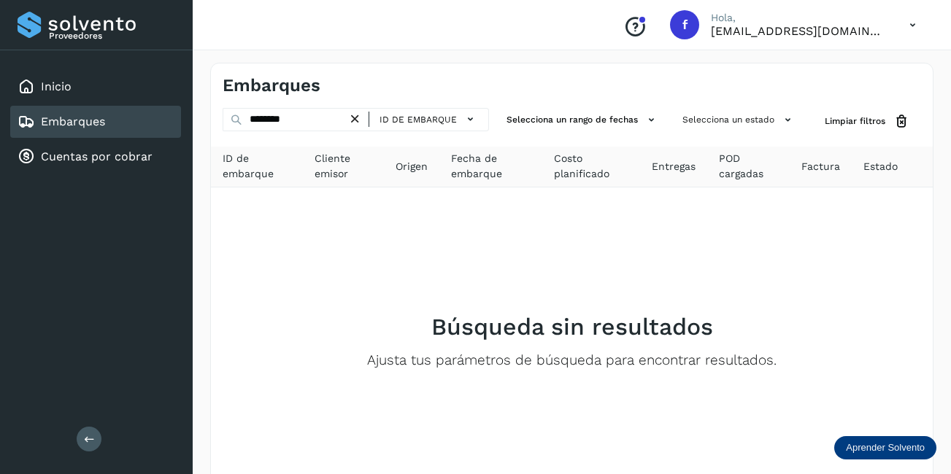
click at [355, 117] on icon at bounding box center [354, 119] width 15 height 15
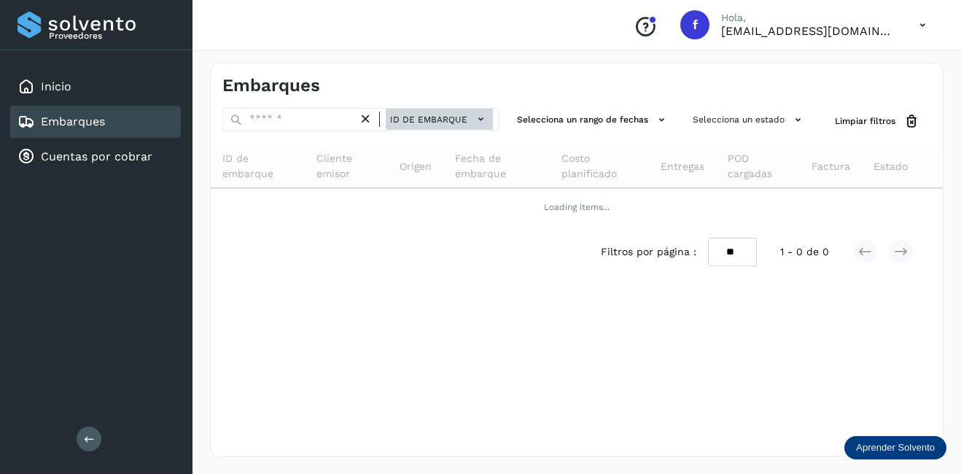
click at [456, 118] on button "ID de embarque" at bounding box center [439, 119] width 107 height 21
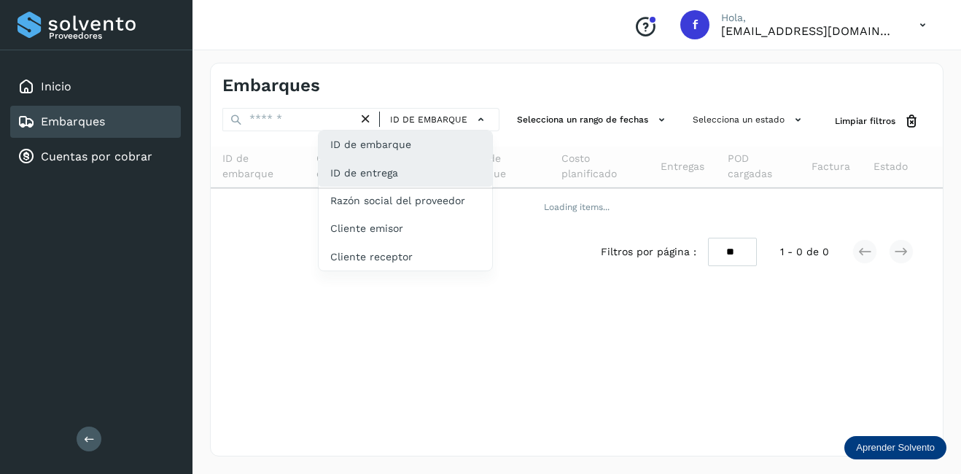
click at [396, 214] on div "ID de entrega" at bounding box center [406, 228] width 174 height 28
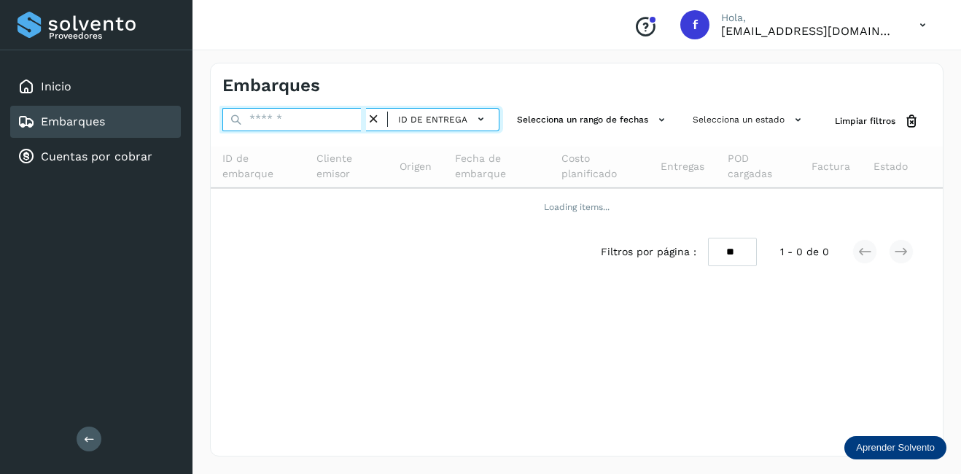
click at [289, 117] on input "text" at bounding box center [294, 119] width 144 height 23
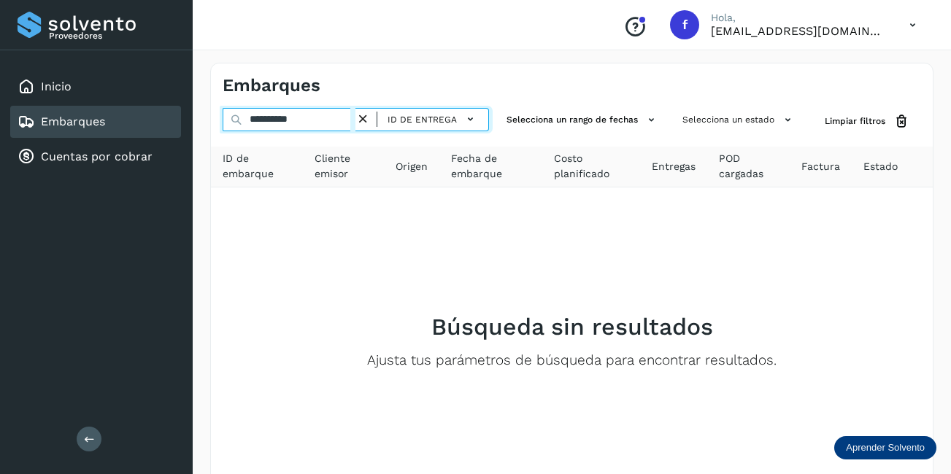
type input "**********"
